Goal: Transaction & Acquisition: Obtain resource

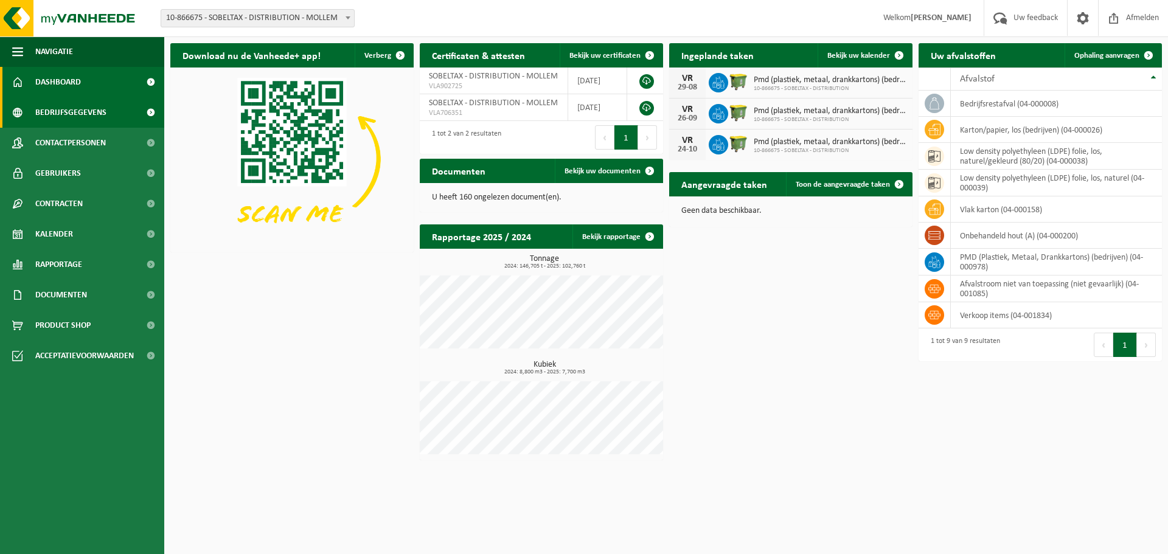
click at [107, 108] on link "Bedrijfsgegevens" at bounding box center [82, 112] width 164 height 30
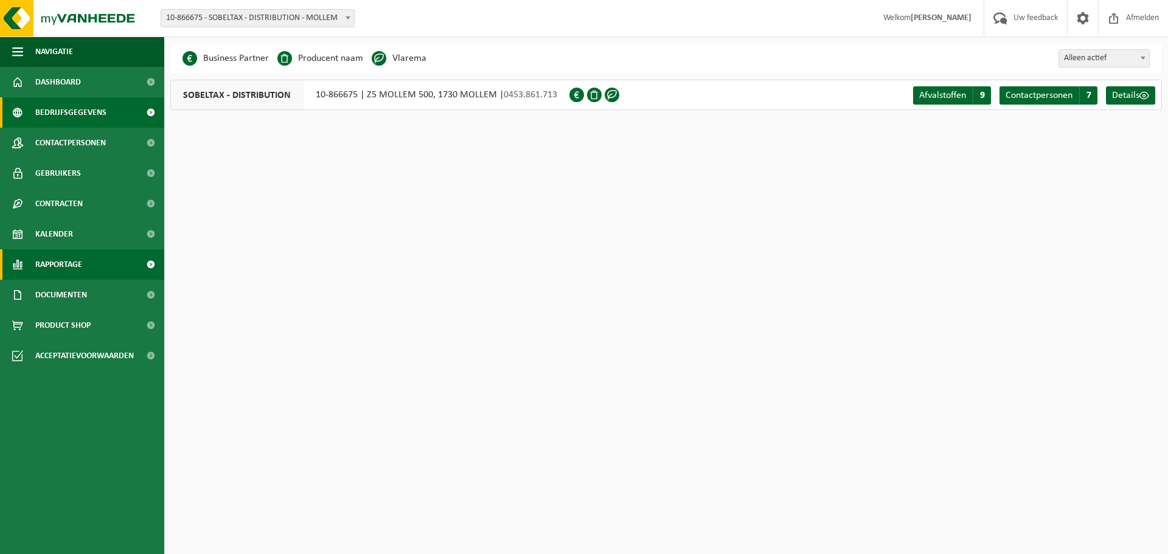
click at [145, 261] on span at bounding box center [150, 264] width 27 height 30
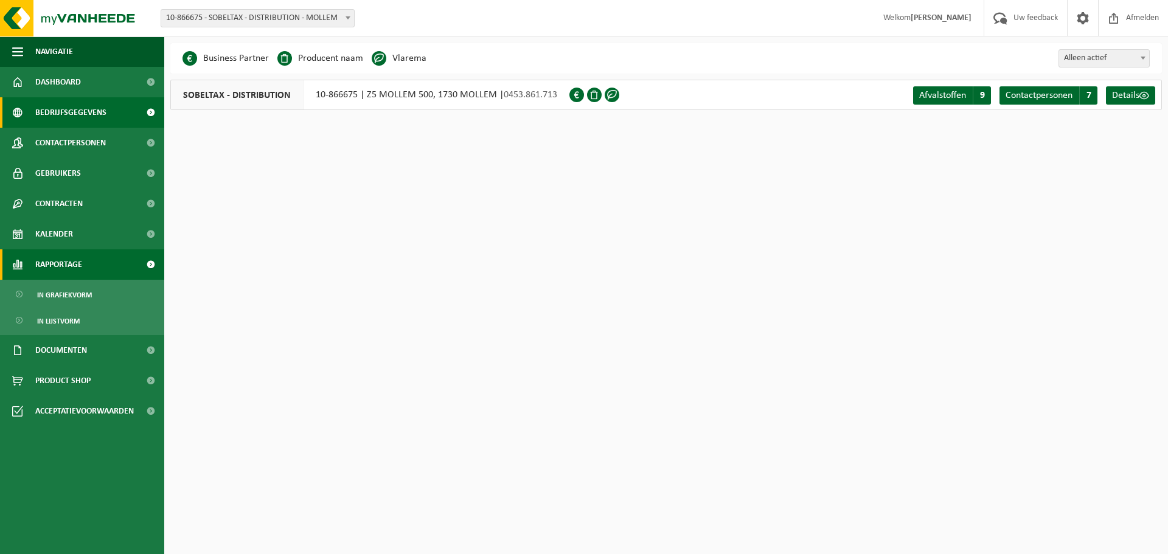
click at [85, 265] on link "Rapportage" at bounding box center [82, 264] width 164 height 30
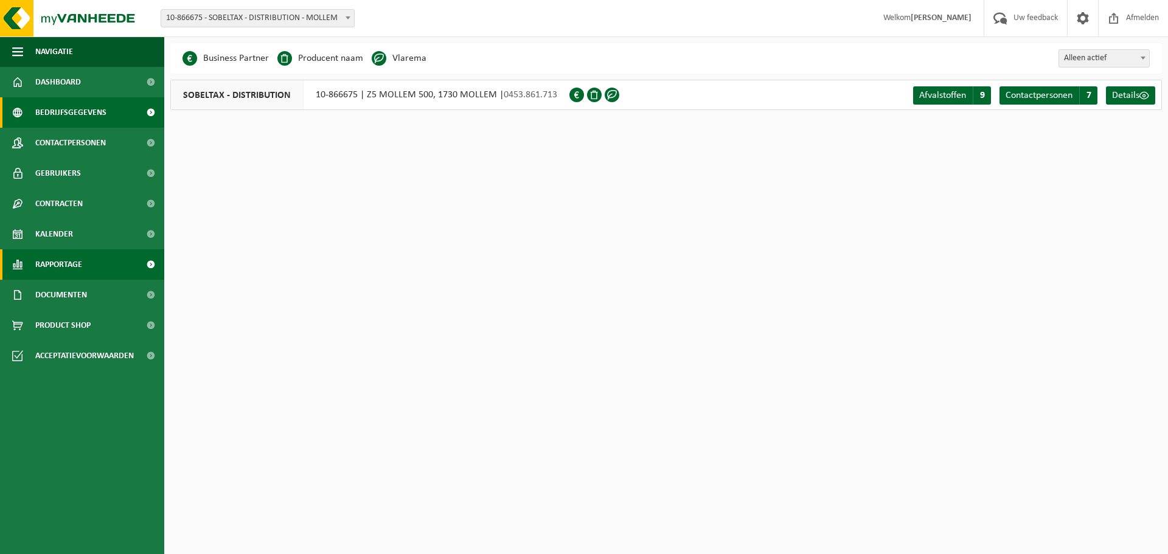
click at [153, 264] on span at bounding box center [150, 264] width 27 height 30
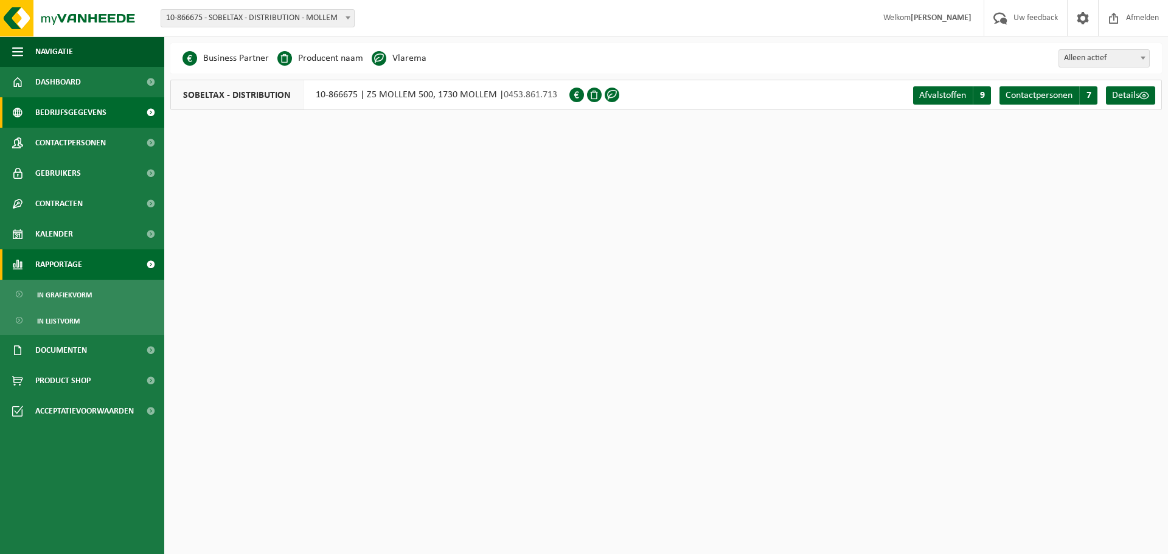
click at [153, 264] on span at bounding box center [150, 264] width 27 height 30
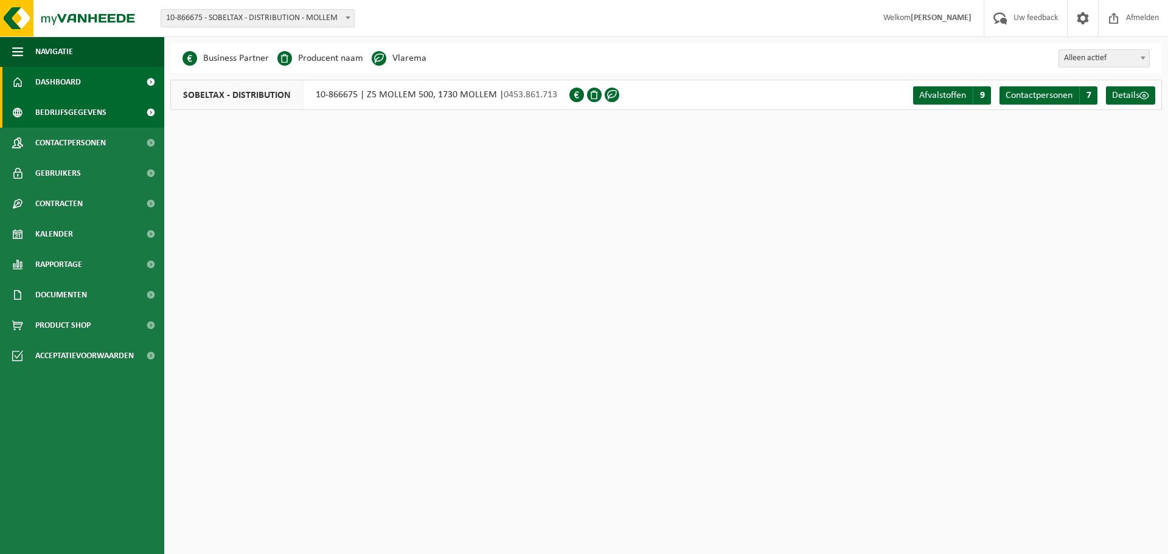
click at [147, 85] on span at bounding box center [150, 82] width 27 height 30
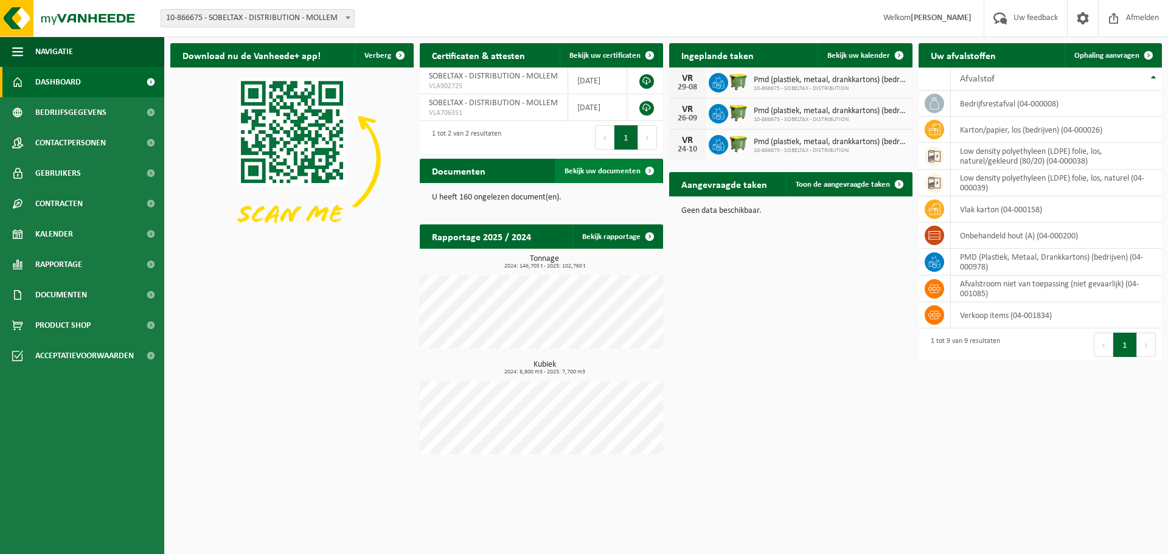
click at [582, 172] on span "Bekijk uw documenten" at bounding box center [603, 171] width 76 height 8
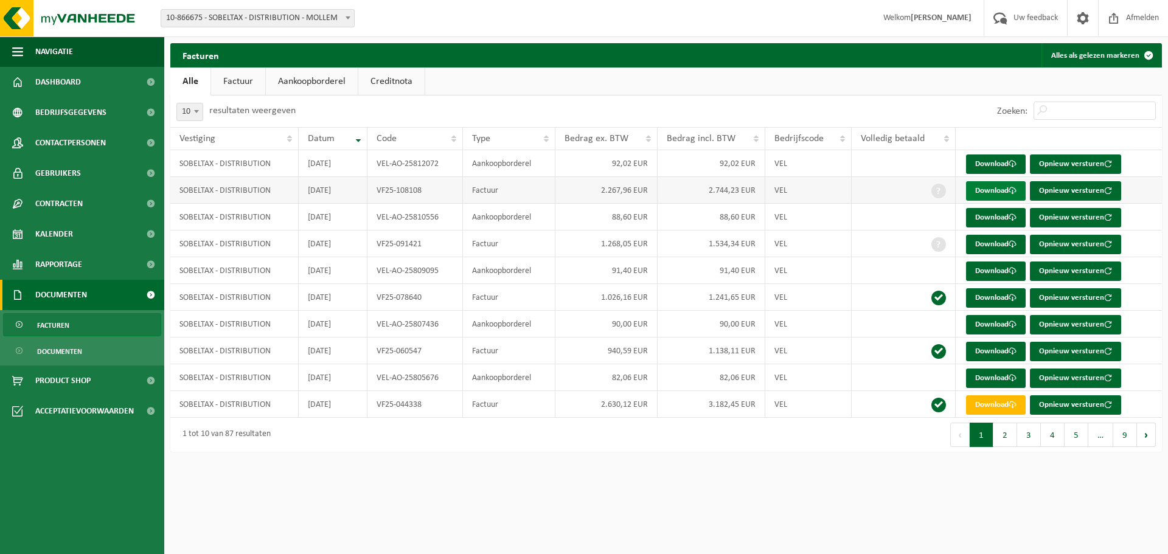
click at [990, 193] on link "Download" at bounding box center [996, 190] width 60 height 19
click at [992, 166] on link "Download" at bounding box center [996, 164] width 60 height 19
click at [1001, 440] on button "2" at bounding box center [1005, 435] width 24 height 24
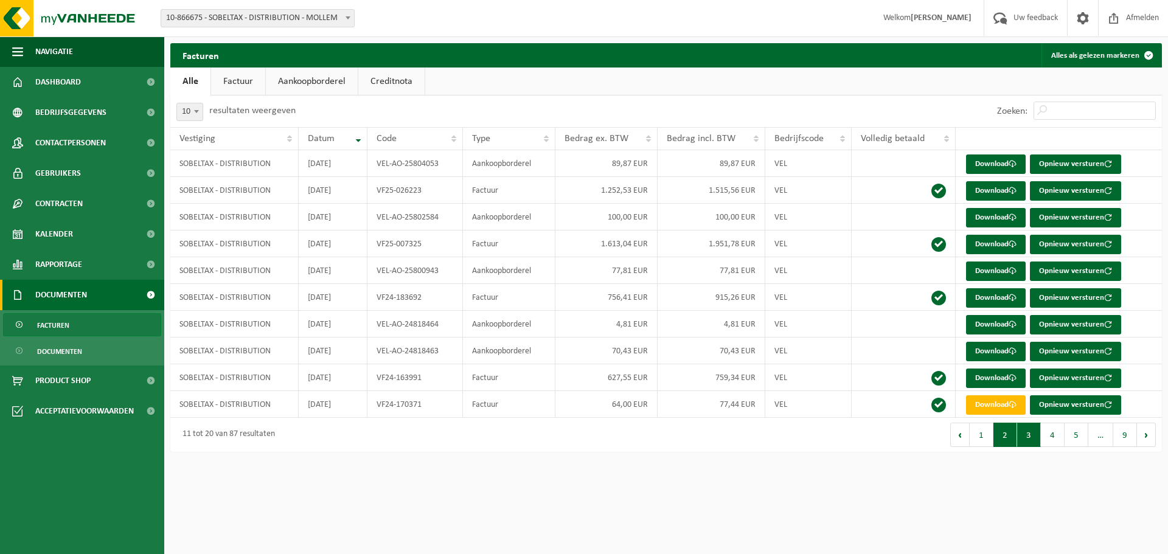
click at [1030, 445] on button "3" at bounding box center [1029, 435] width 24 height 24
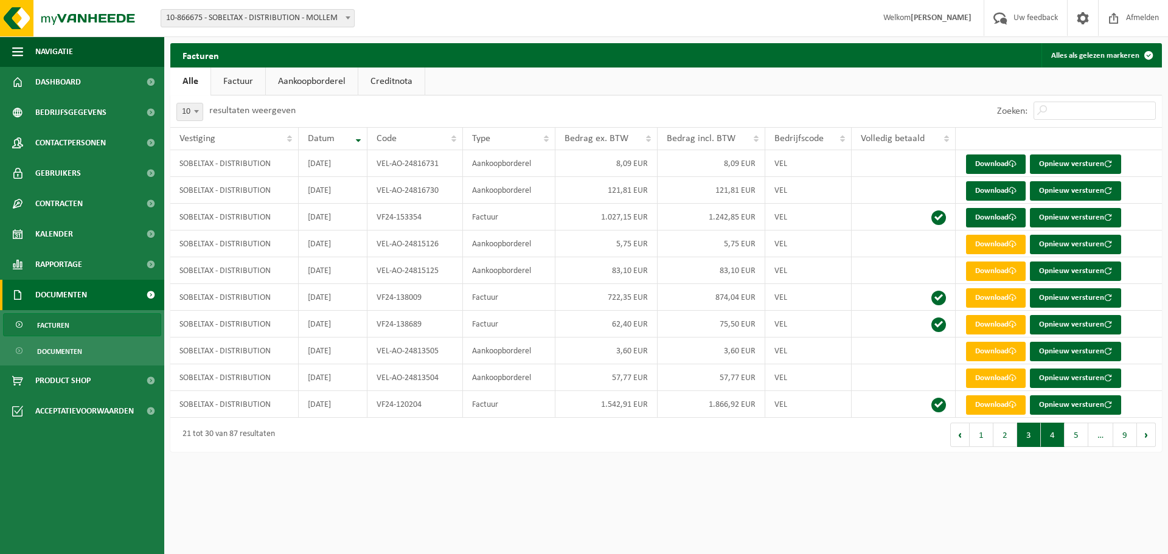
click at [1055, 437] on button "4" at bounding box center [1053, 435] width 24 height 24
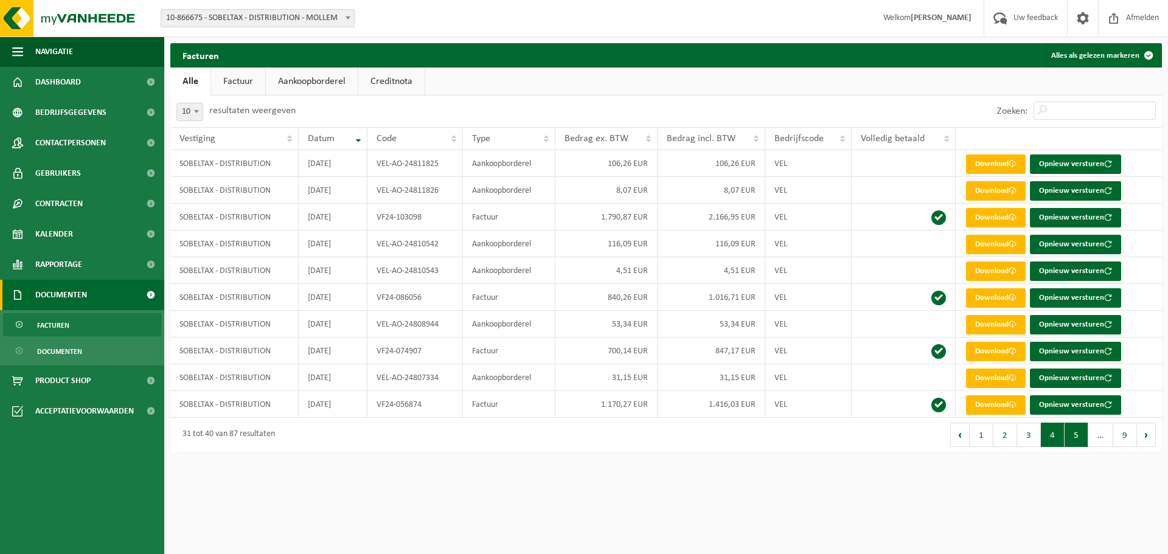
click at [1075, 438] on button "5" at bounding box center [1077, 435] width 24 height 24
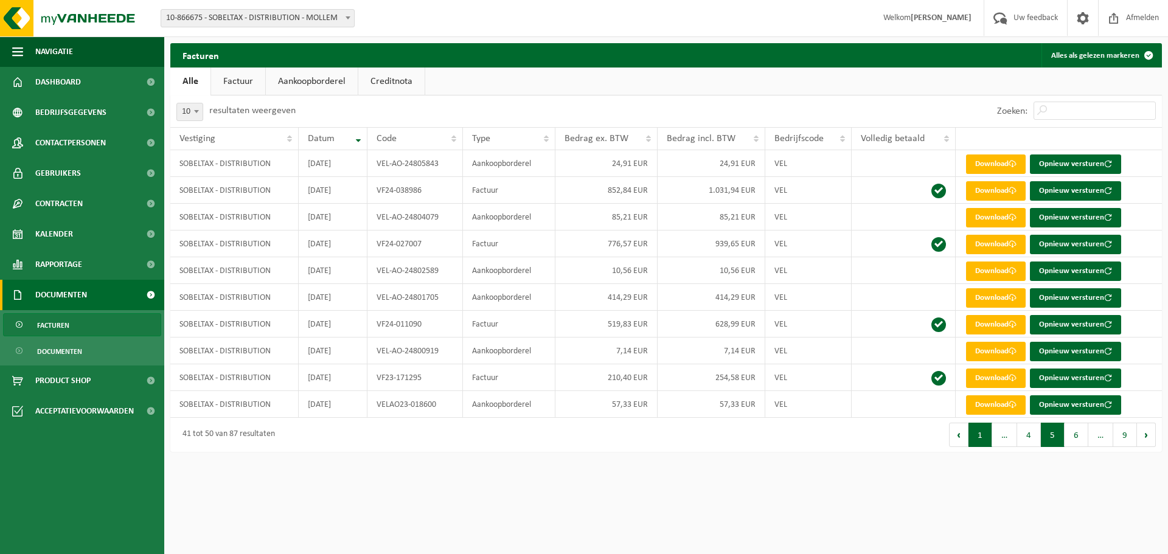
click at [987, 435] on button "1" at bounding box center [980, 435] width 24 height 24
